Goal: Task Accomplishment & Management: Manage account settings

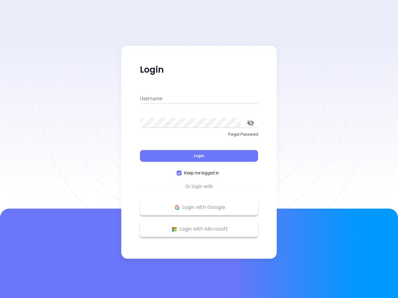
click at [199, 149] on div "Login" at bounding box center [199, 152] width 118 height 19
click at [199, 99] on input "Username" at bounding box center [199, 99] width 118 height 10
click at [251, 123] on icon "toggle password visibility" at bounding box center [250, 123] width 7 height 6
click at [199, 156] on span "Login" at bounding box center [199, 155] width 11 height 5
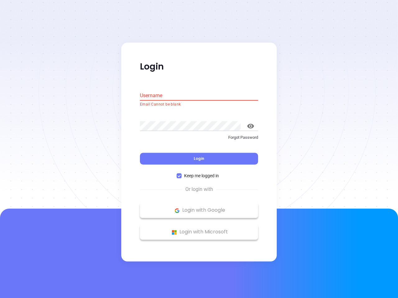
click at [199, 173] on span "Keep me logged in" at bounding box center [202, 176] width 40 height 7
click at [182, 174] on input "Keep me logged in" at bounding box center [179, 176] width 5 height 5
checkbox input "false"
click at [199, 208] on p "Login with Google" at bounding box center [199, 210] width 112 height 9
click at [199, 229] on p "Login with Microsoft" at bounding box center [199, 232] width 112 height 9
